Goal: Understand process/instructions: Learn about a topic

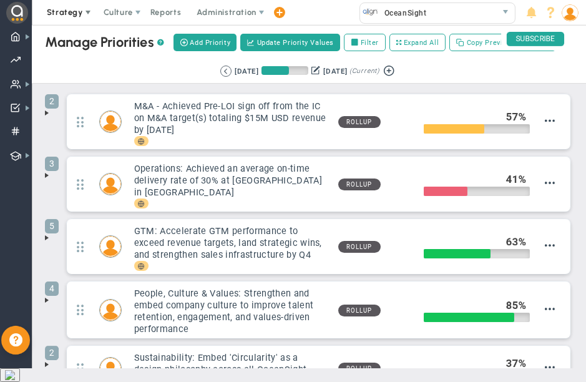
click at [67, 15] on span "Strategy" at bounding box center [65, 11] width 36 height 9
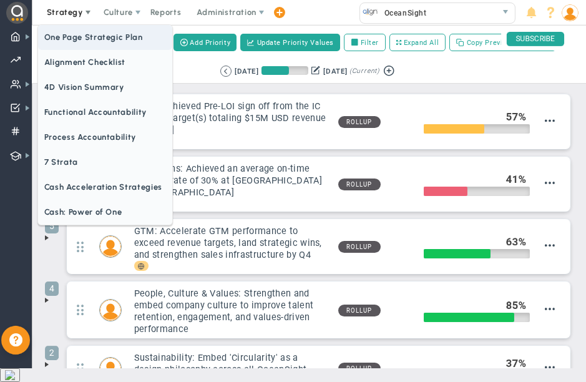
click at [96, 37] on span "One Page Strategic Plan" at bounding box center [105, 37] width 134 height 25
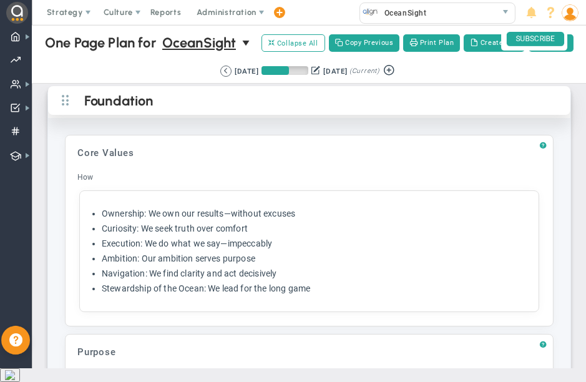
click at [224, 102] on h2 "Foundation" at bounding box center [319, 102] width 471 height 13
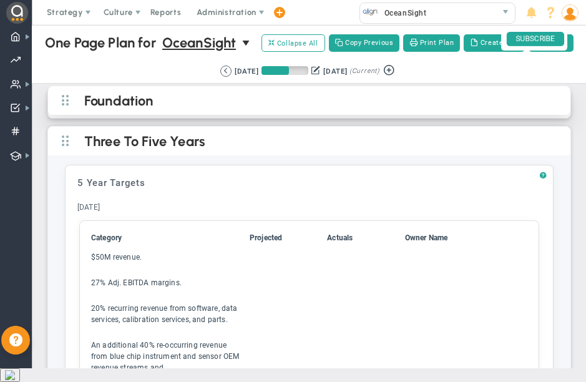
click at [200, 105] on h2 "Foundation" at bounding box center [319, 102] width 471 height 13
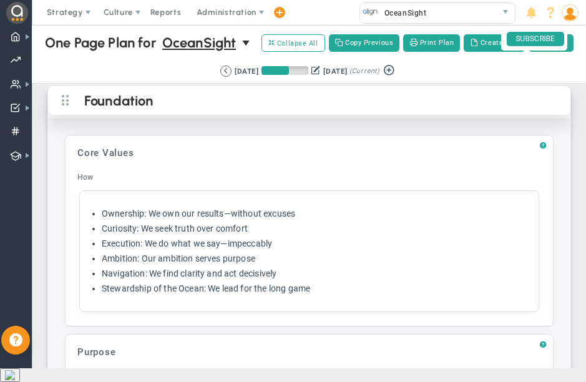
click at [181, 106] on h2 "Foundation" at bounding box center [319, 102] width 471 height 13
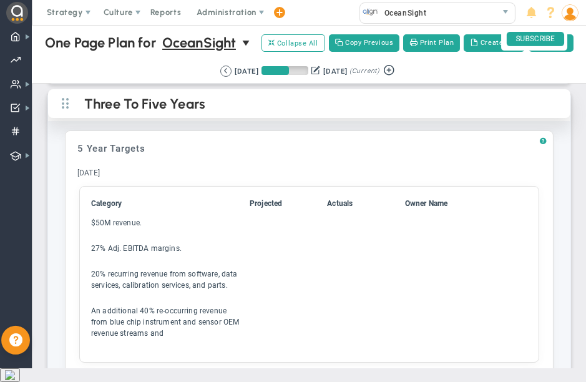
scroll to position [33, 0]
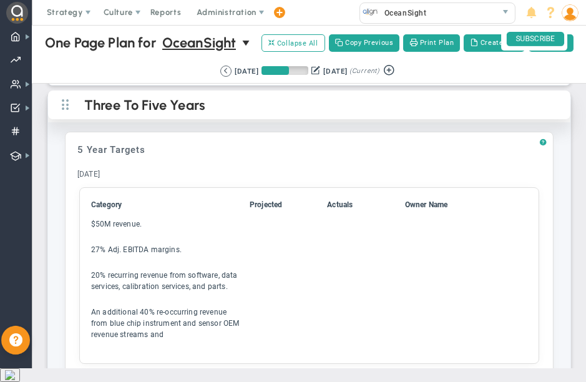
click at [214, 108] on h2 "Three To Five Years" at bounding box center [319, 106] width 471 height 13
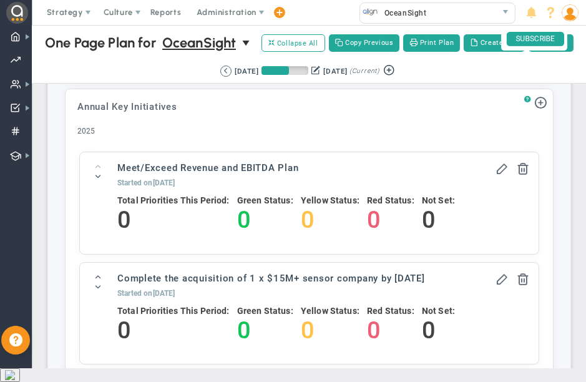
scroll to position [0, 0]
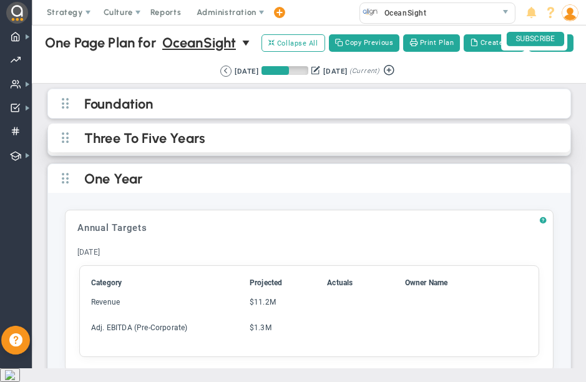
click at [133, 144] on h2 "Three To Five Years" at bounding box center [319, 139] width 471 height 13
